Goal: Information Seeking & Learning: Understand process/instructions

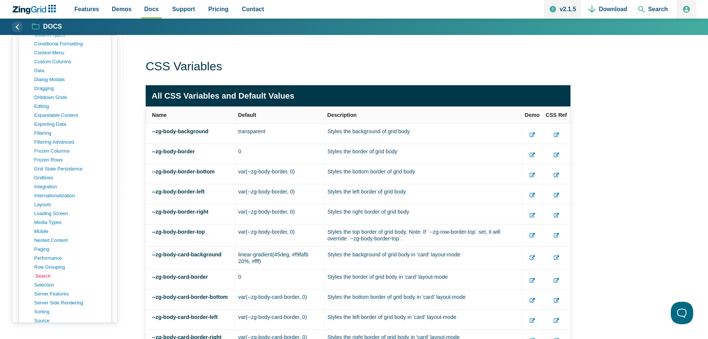
scroll to position [520, 0]
click at [42, 246] on link "paging" at bounding box center [70, 246] width 71 height 9
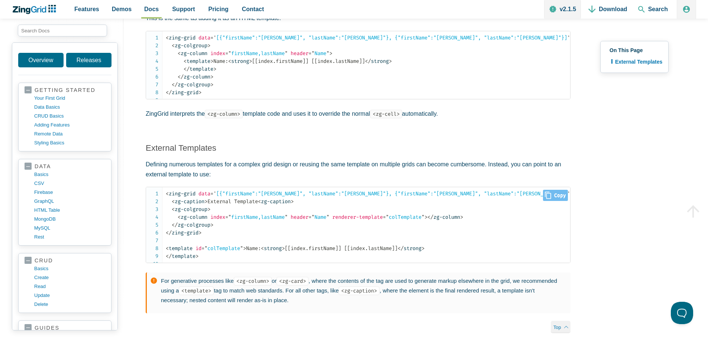
scroll to position [186, 0]
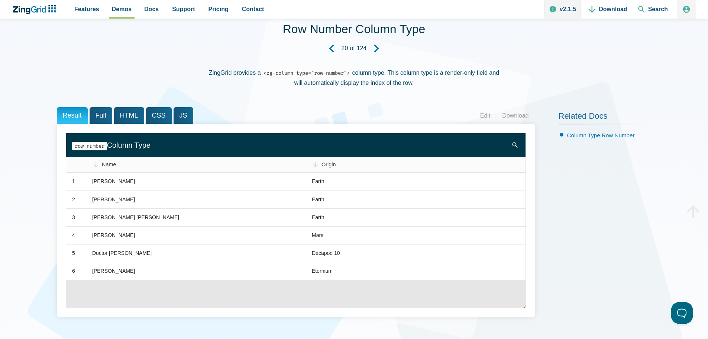
click at [100, 111] on span "Full" at bounding box center [101, 115] width 23 height 17
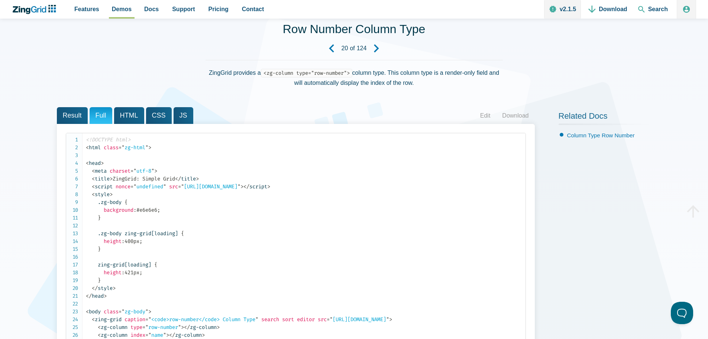
click at [126, 119] on span "HTML" at bounding box center [129, 115] width 30 height 17
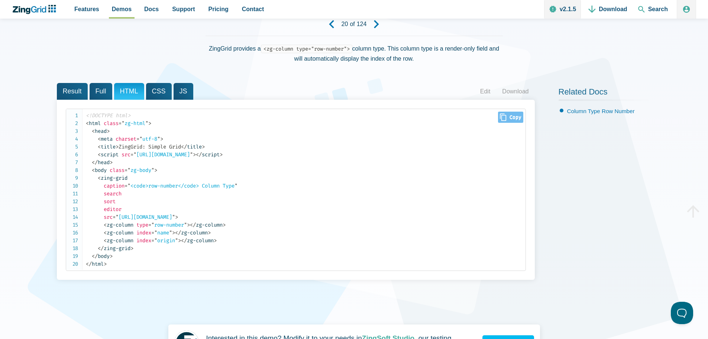
scroll to position [74, 0]
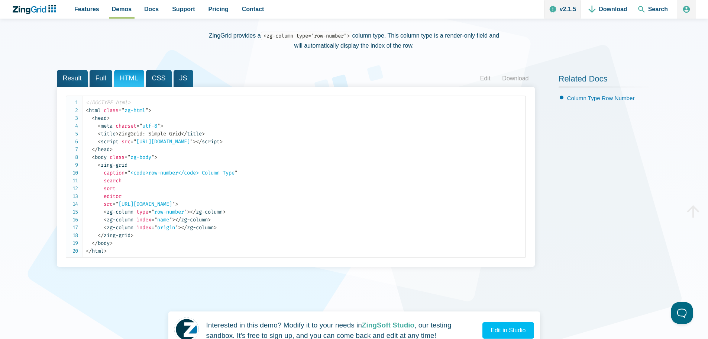
click at [95, 79] on span "Full" at bounding box center [101, 78] width 23 height 17
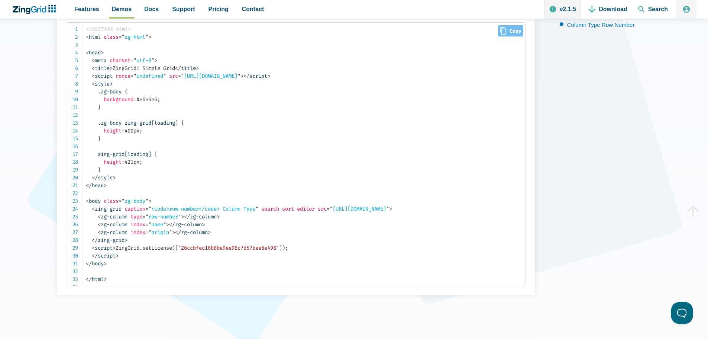
scroll to position [149, 0]
drag, startPoint x: 133, startPoint y: 216, endPoint x: 186, endPoint y: 213, distance: 53.2
click at [184, 213] on span "< zg-column type = " row-number " >" at bounding box center [141, 215] width 86 height 6
copy span "type = " row-number ""
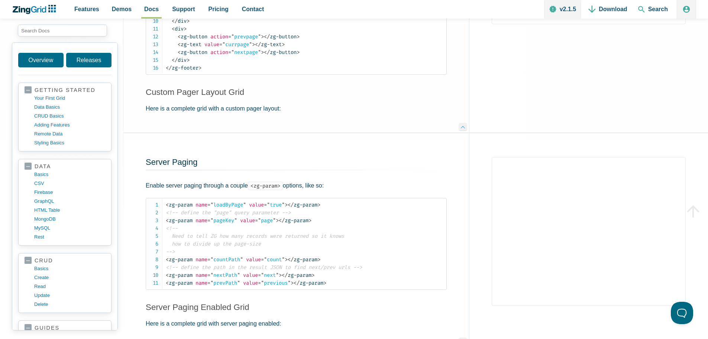
scroll to position [1673, 0]
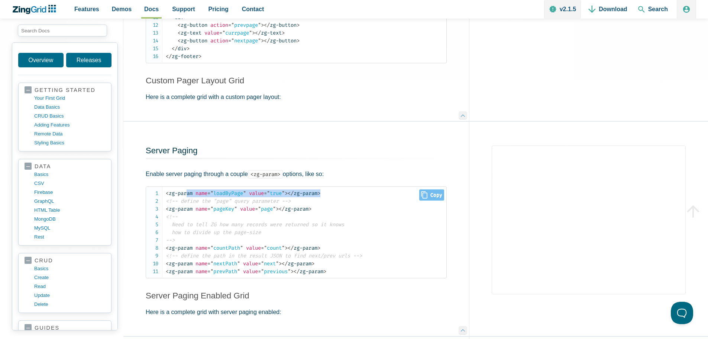
drag, startPoint x: 340, startPoint y: 192, endPoint x: 188, endPoint y: 190, distance: 151.7
click at [188, 190] on code "< zg-param name = " loadByPage " value = " true " > </ zg-param > <!-- define t…" at bounding box center [306, 232] width 281 height 86
click at [347, 200] on code "< zg-param name = " loadByPage " value = " true " > </ zg-param > <!-- define t…" at bounding box center [306, 232] width 281 height 86
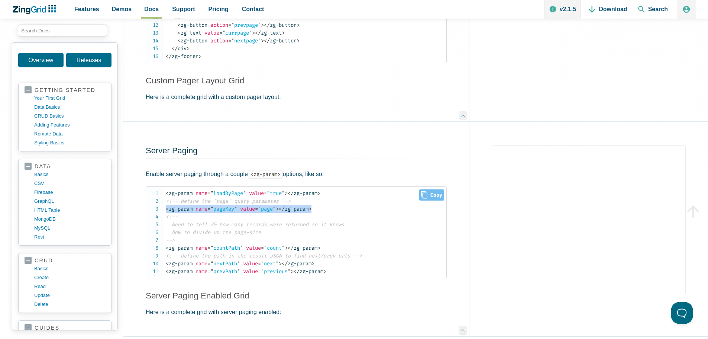
drag, startPoint x: 343, startPoint y: 212, endPoint x: 158, endPoint y: 207, distance: 185.6
click at [158, 207] on pre "< zg-param name = " loadByPage " value = " true " > </ zg-param > <!-- define t…" at bounding box center [296, 232] width 301 height 92
copy code "< zg-param name = " pageKey " value = " page " > </ zg-param >"
click at [304, 239] on code "< zg-param name = " loadByPage " value = " true " > </ zg-param > <!-- define t…" at bounding box center [306, 232] width 281 height 86
click at [277, 244] on code "< zg-param name = " loadByPage " value = " true " > </ zg-param > <!-- define t…" at bounding box center [306, 232] width 281 height 86
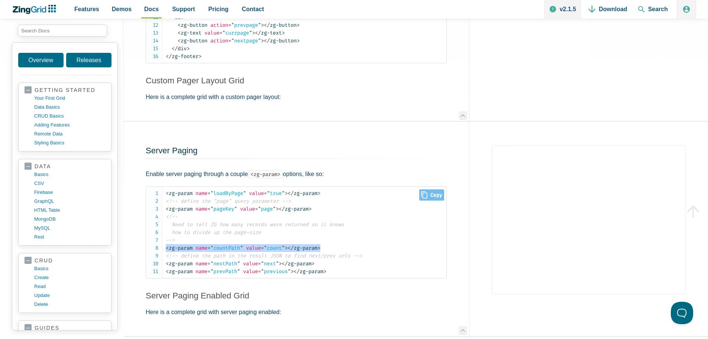
drag, startPoint x: 341, startPoint y: 248, endPoint x: 165, endPoint y: 251, distance: 175.9
click at [165, 251] on pre "< zg-param name = " loadByPage " value = " true " > </ zg-param > <!-- define t…" at bounding box center [296, 232] width 301 height 92
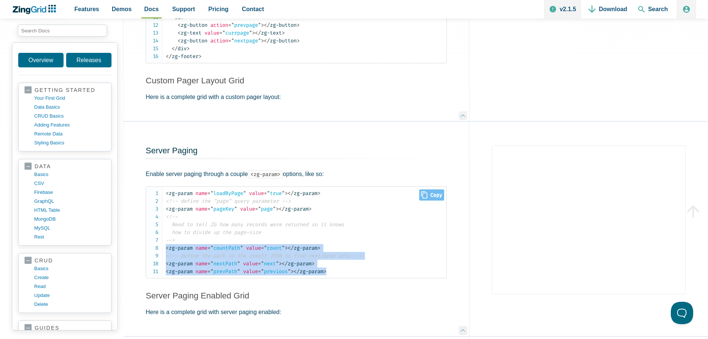
drag, startPoint x: 344, startPoint y: 271, endPoint x: 163, endPoint y: 248, distance: 182.9
click at [163, 248] on pre "< zg-param name = " loadByPage " value = " true " > </ zg-param > <!-- define t…" at bounding box center [296, 232] width 301 height 92
copy code "< zg-param name = " countPath " value = " count " > </ zg-param > <!-- define t…"
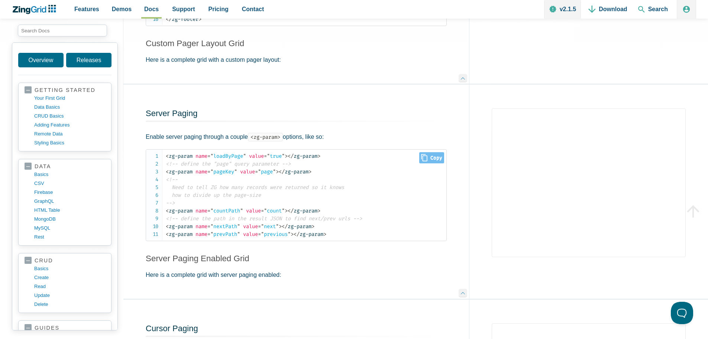
click at [252, 195] on span "<!-- Need to tell ZG how many records were returned so it knows how to divide u…" at bounding box center [255, 191] width 178 height 30
click at [237, 209] on span "= " countPath "" at bounding box center [225, 210] width 36 height 6
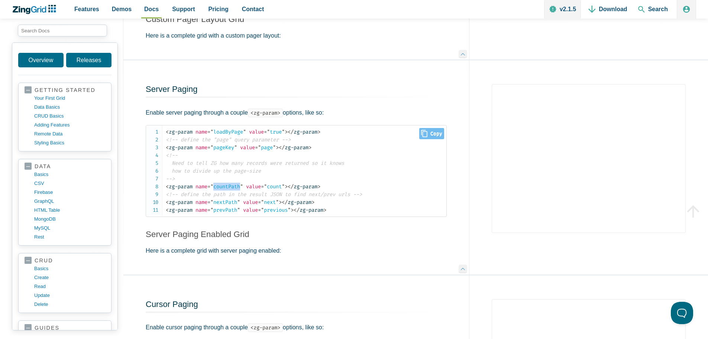
scroll to position [1747, 0]
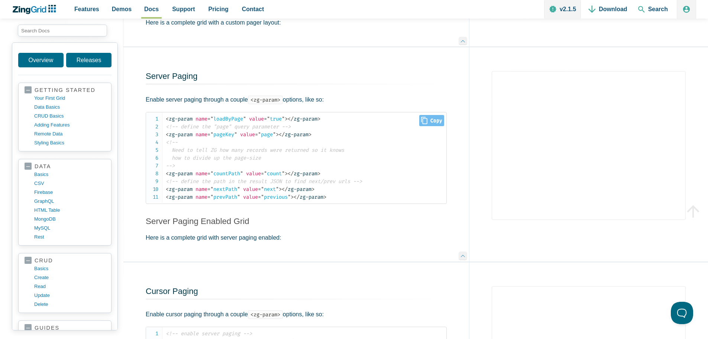
click at [275, 137] on span "= " page "" at bounding box center [265, 134] width 21 height 6
click at [223, 135] on span "= " pageKey "" at bounding box center [222, 134] width 30 height 6
copy span "pageKey"
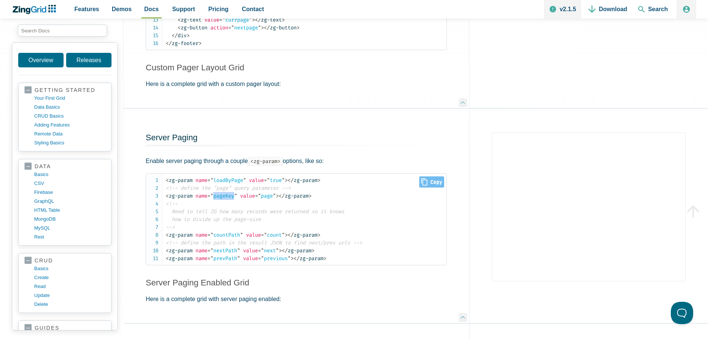
scroll to position [1673, 0]
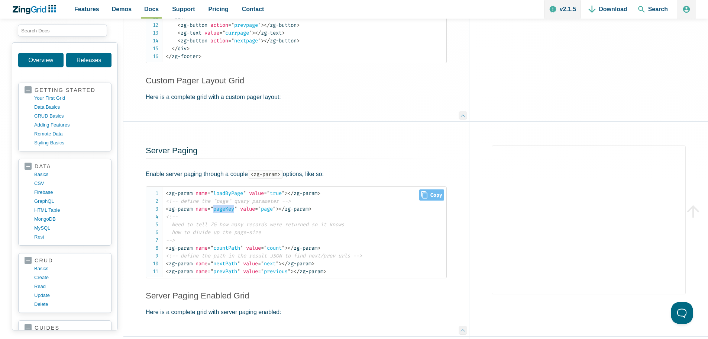
click at [237, 212] on span "= " pageKey "" at bounding box center [222, 209] width 30 height 6
click at [229, 212] on span "= " pageKey "" at bounding box center [222, 209] width 30 height 6
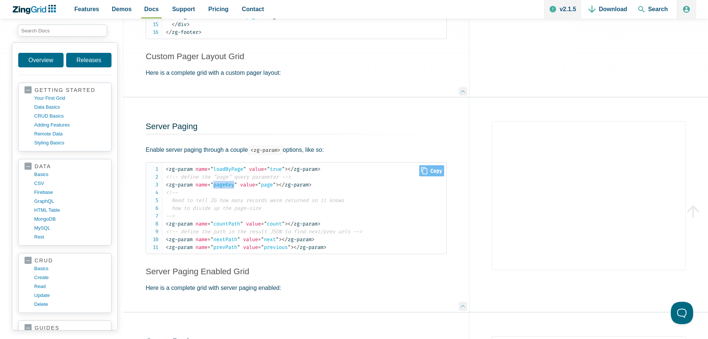
scroll to position [1710, 0]
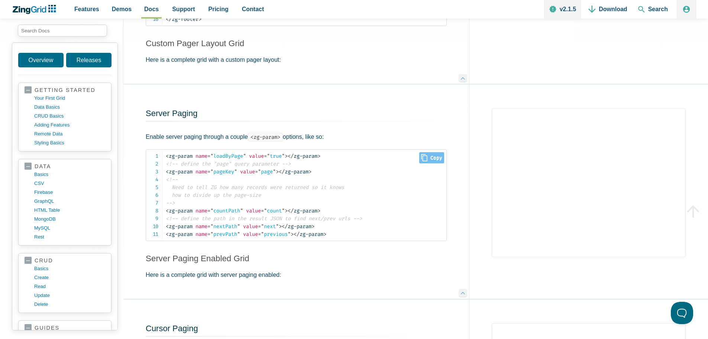
click at [233, 229] on span "= " nextPath "" at bounding box center [223, 226] width 33 height 6
click at [270, 226] on span "= " next "" at bounding box center [268, 226] width 21 height 6
copy span "next"
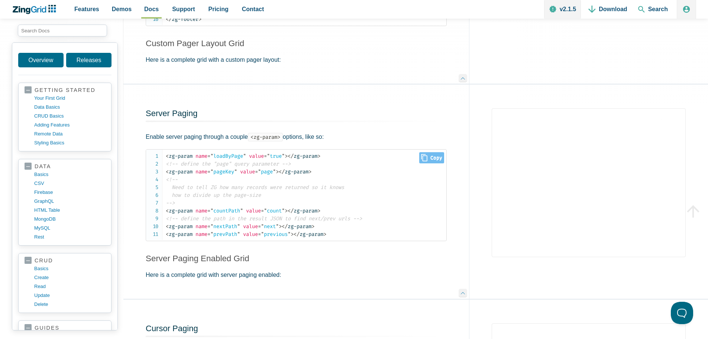
click at [226, 227] on span "= " nextPath "" at bounding box center [223, 226] width 33 height 6
copy span "nextPath"
click at [231, 175] on span "= " pageKey "" at bounding box center [222, 171] width 30 height 6
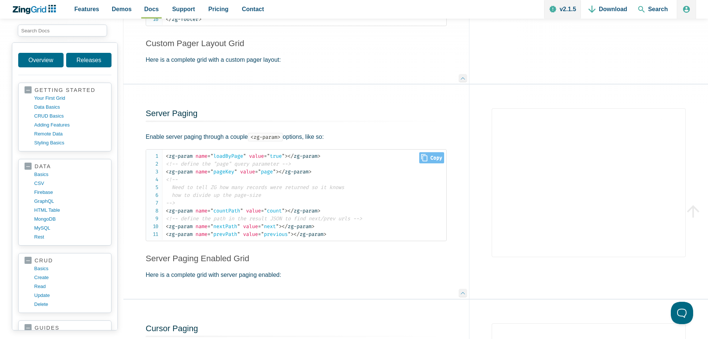
click at [229, 214] on span "= " countPath "" at bounding box center [225, 210] width 36 height 6
click at [236, 174] on span "= " pageKey "" at bounding box center [222, 171] width 30 height 6
click at [235, 174] on span "= " pageKey "" at bounding box center [222, 171] width 30 height 6
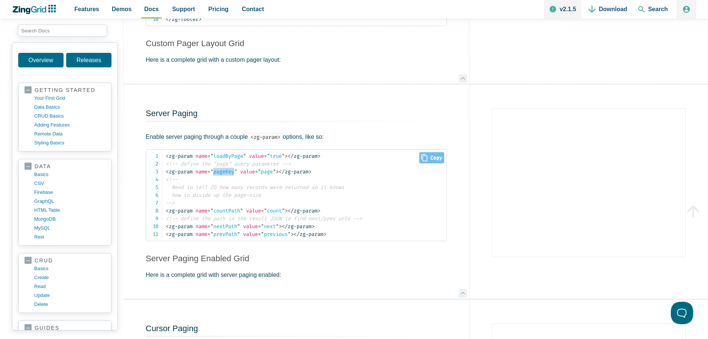
copy span "pageKey"
click at [227, 211] on span "= " countPath "" at bounding box center [225, 210] width 36 height 6
copy span "countPath"
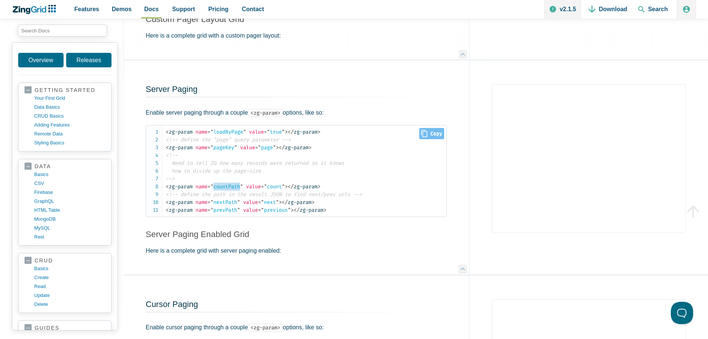
scroll to position [1747, 0]
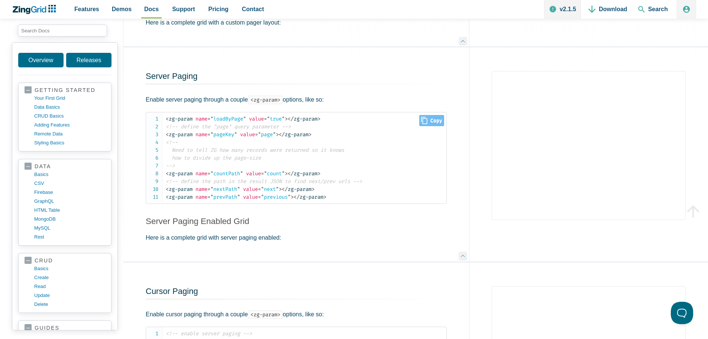
click at [352, 184] on span "<!-- define the path in the result JSON to find next/prev urls -->" at bounding box center [264, 181] width 196 height 6
click at [278, 176] on span "= " count "" at bounding box center [273, 173] width 24 height 6
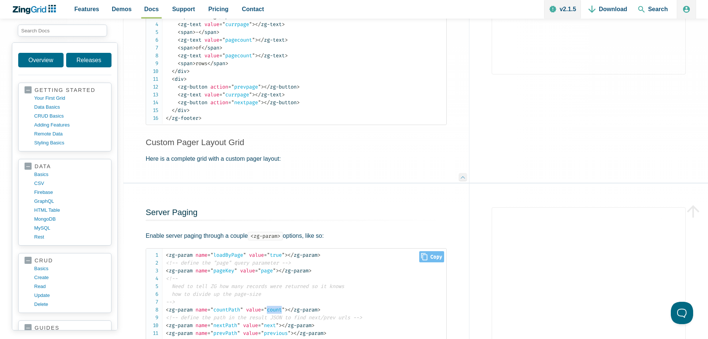
scroll to position [1524, 0]
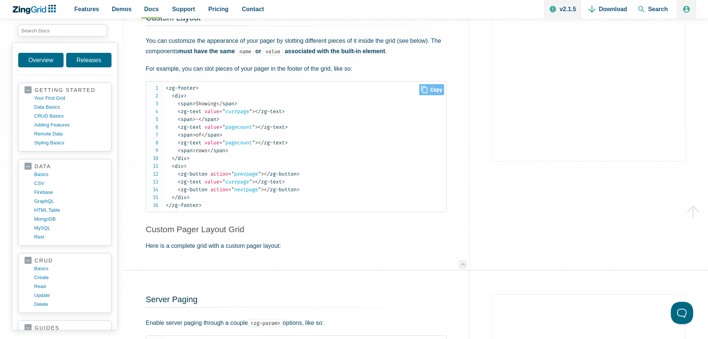
click at [238, 114] on span "= " currpage "" at bounding box center [235, 111] width 33 height 6
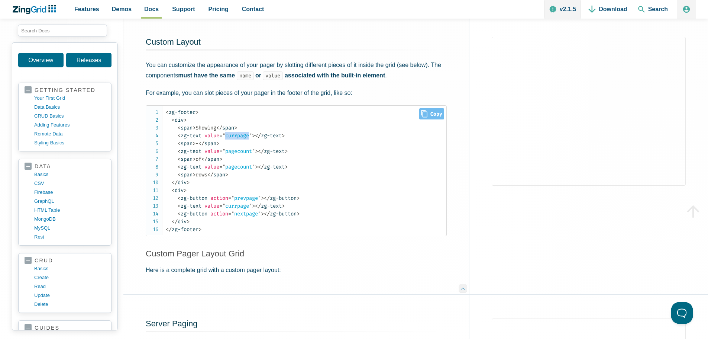
scroll to position [1487, 0]
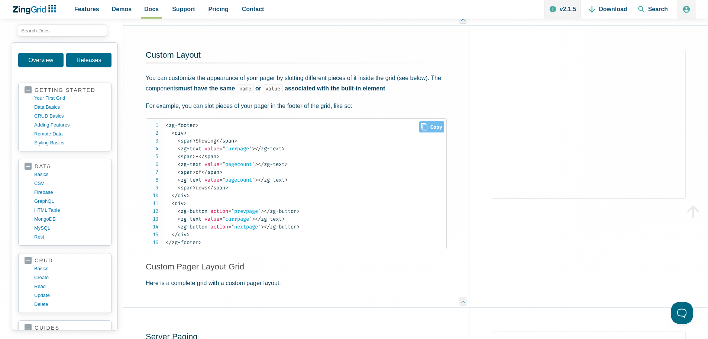
click at [238, 164] on span "= " pagecount "" at bounding box center [237, 164] width 36 height 6
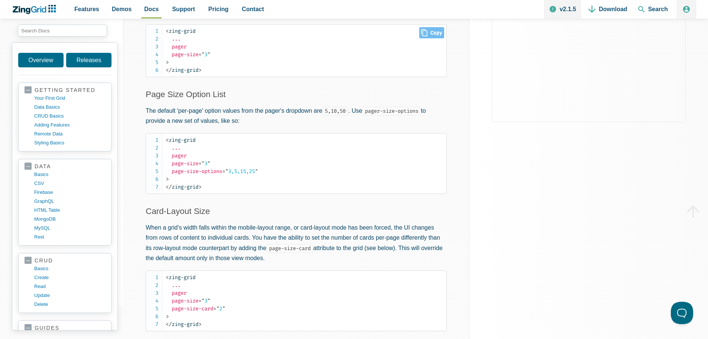
scroll to position [335, 0]
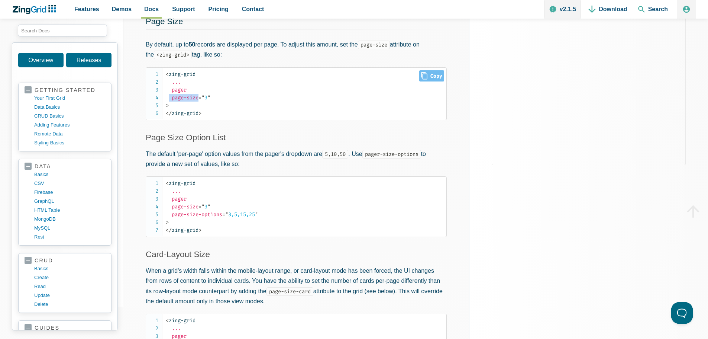
drag, startPoint x: 170, startPoint y: 97, endPoint x: 200, endPoint y: 99, distance: 30.2
click at [200, 99] on span "< zing-grid ... pager page-size = " 3 " >" at bounding box center [188, 90] width 45 height 38
copy span "page-size"
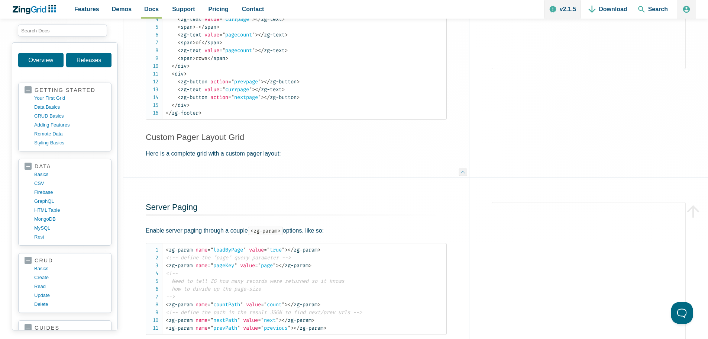
scroll to position [1673, 0]
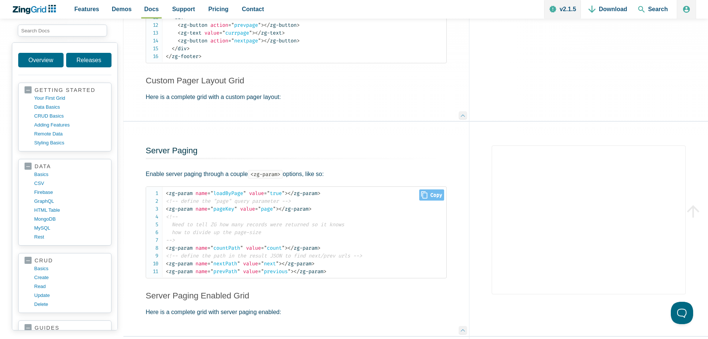
click at [225, 203] on span "<!-- define the "page" query parameter -->" at bounding box center [228, 201] width 125 height 6
click at [227, 229] on code "< zg-param name = " loadByPage " value = " true " > </ zg-param > <!-- define t…" at bounding box center [306, 232] width 281 height 86
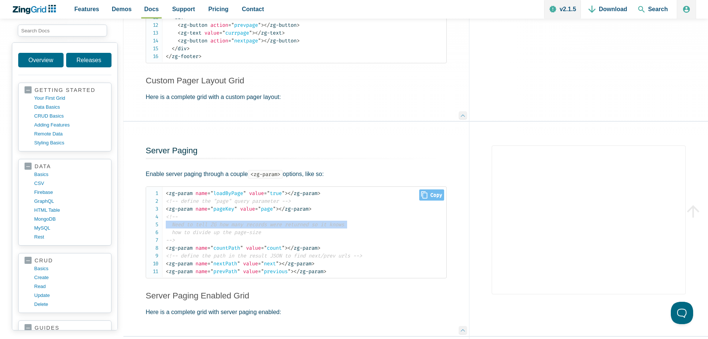
click at [227, 229] on code "< zg-param name = " loadByPage " value = " true " > </ zg-param > <!-- define t…" at bounding box center [306, 232] width 281 height 86
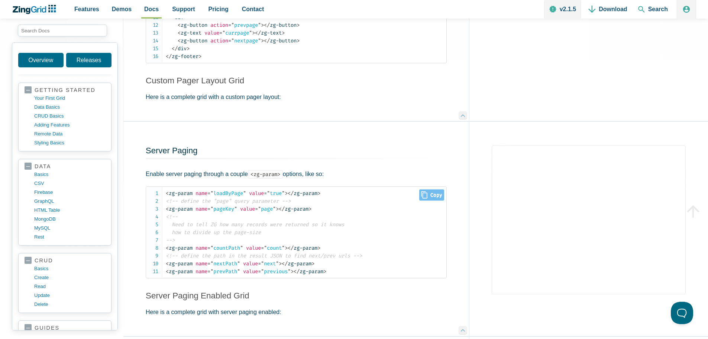
click at [227, 233] on span "<!-- Need to tell ZG how many records were returned so it knows how to divide u…" at bounding box center [255, 228] width 178 height 30
click at [277, 229] on code "< zg-param name = " loadByPage " value = " true " > </ zg-param > <!-- define t…" at bounding box center [306, 232] width 281 height 86
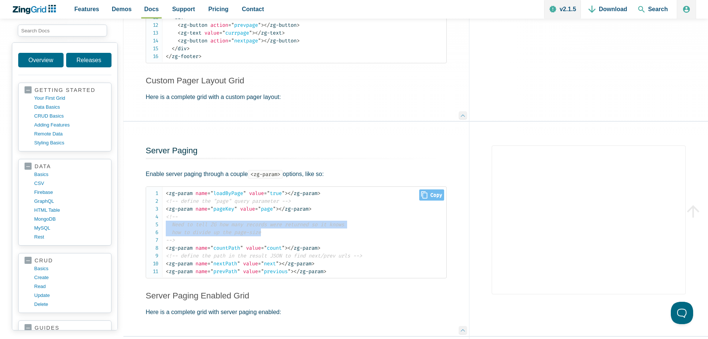
drag, startPoint x: 278, startPoint y: 233, endPoint x: 163, endPoint y: 228, distance: 114.6
click at [163, 228] on pre "< zg-param name = " loadByPage " value = " true " > </ zg-param > <!-- define t…" at bounding box center [296, 232] width 301 height 92
click at [280, 227] on span "<!-- Need to tell ZG how many records were returned so it knows how to divide u…" at bounding box center [255, 228] width 178 height 30
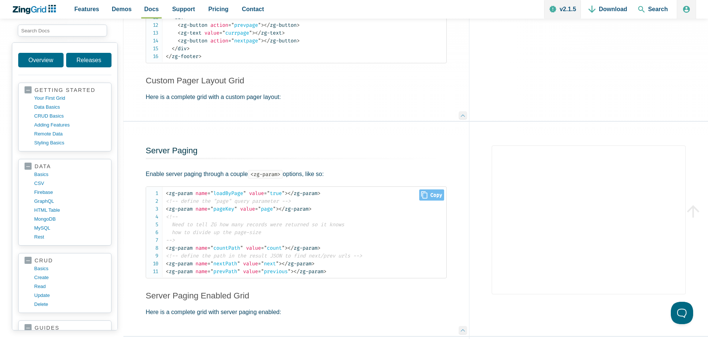
click at [276, 231] on code "< zg-param name = " loadByPage " value = " true " > </ zg-param > <!-- define t…" at bounding box center [306, 232] width 281 height 86
click at [271, 234] on code "< zg-param name = " loadByPage " value = " true " > </ zg-param > <!-- define t…" at bounding box center [306, 232] width 281 height 86
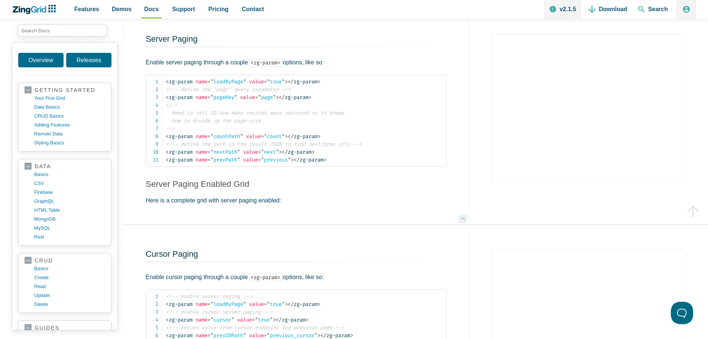
scroll to position [1747, 0]
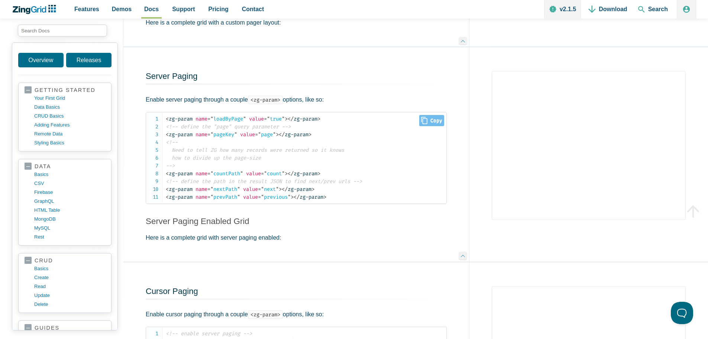
click at [273, 162] on code "< zg-param name = " loadByPage " value = " true " > </ zg-param > <!-- define t…" at bounding box center [306, 158] width 281 height 86
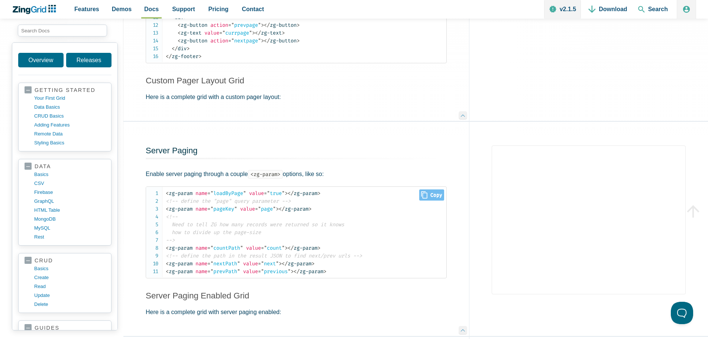
scroll to position [1747, 0]
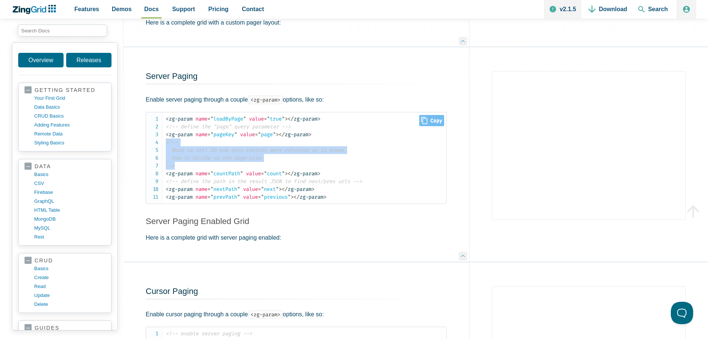
drag, startPoint x: 184, startPoint y: 169, endPoint x: 155, endPoint y: 146, distance: 37.1
click at [155, 146] on pre "< zg-param name = " loadByPage " value = " true " > </ zg-param > <!-- define t…" at bounding box center [296, 158] width 301 height 92
copy span "<!-- Need to tell ZG how many records were returned so it knows how to divide u…"
